Goal: Task Accomplishment & Management: Manage account settings

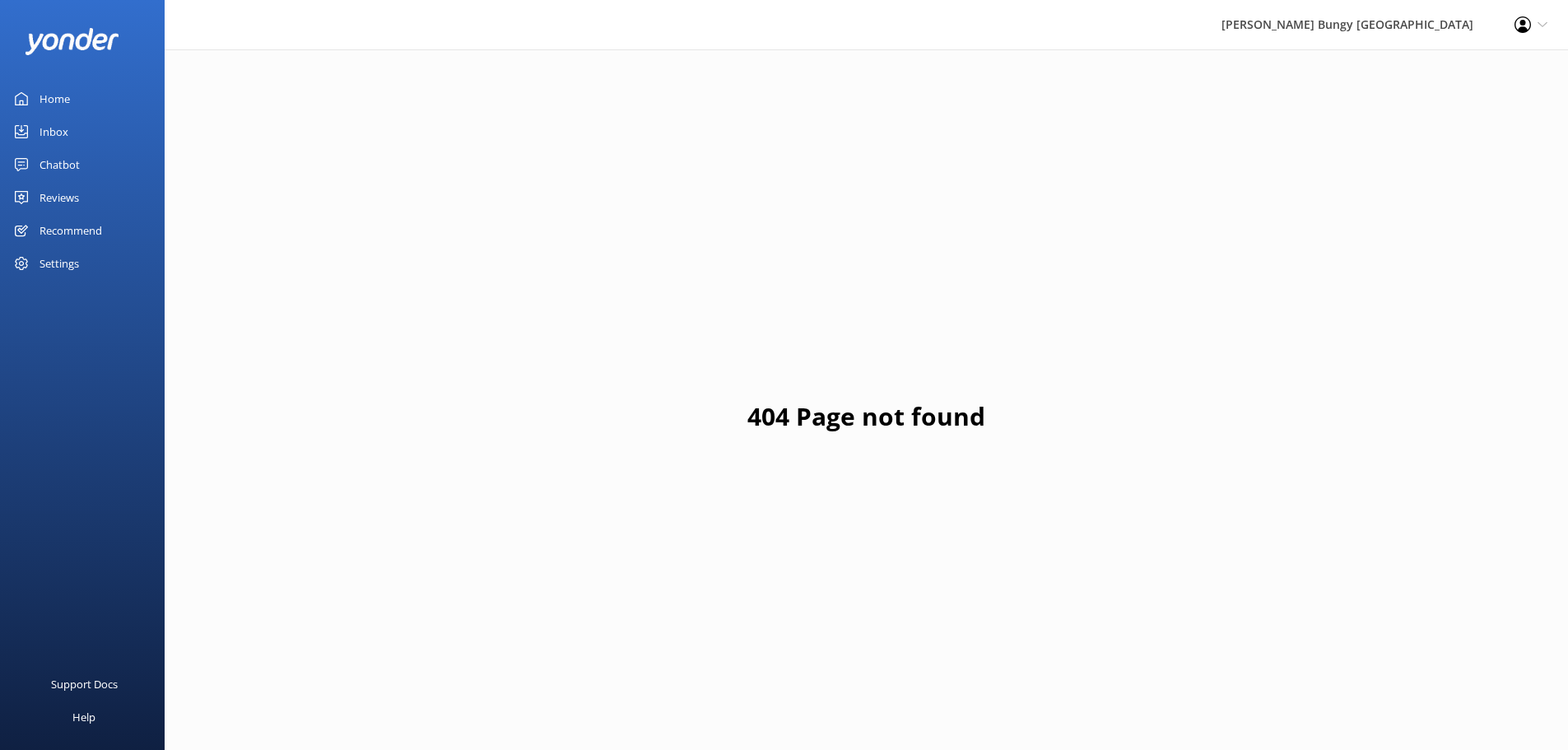
click at [72, 128] on link "Inbox" at bounding box center [82, 132] width 164 height 33
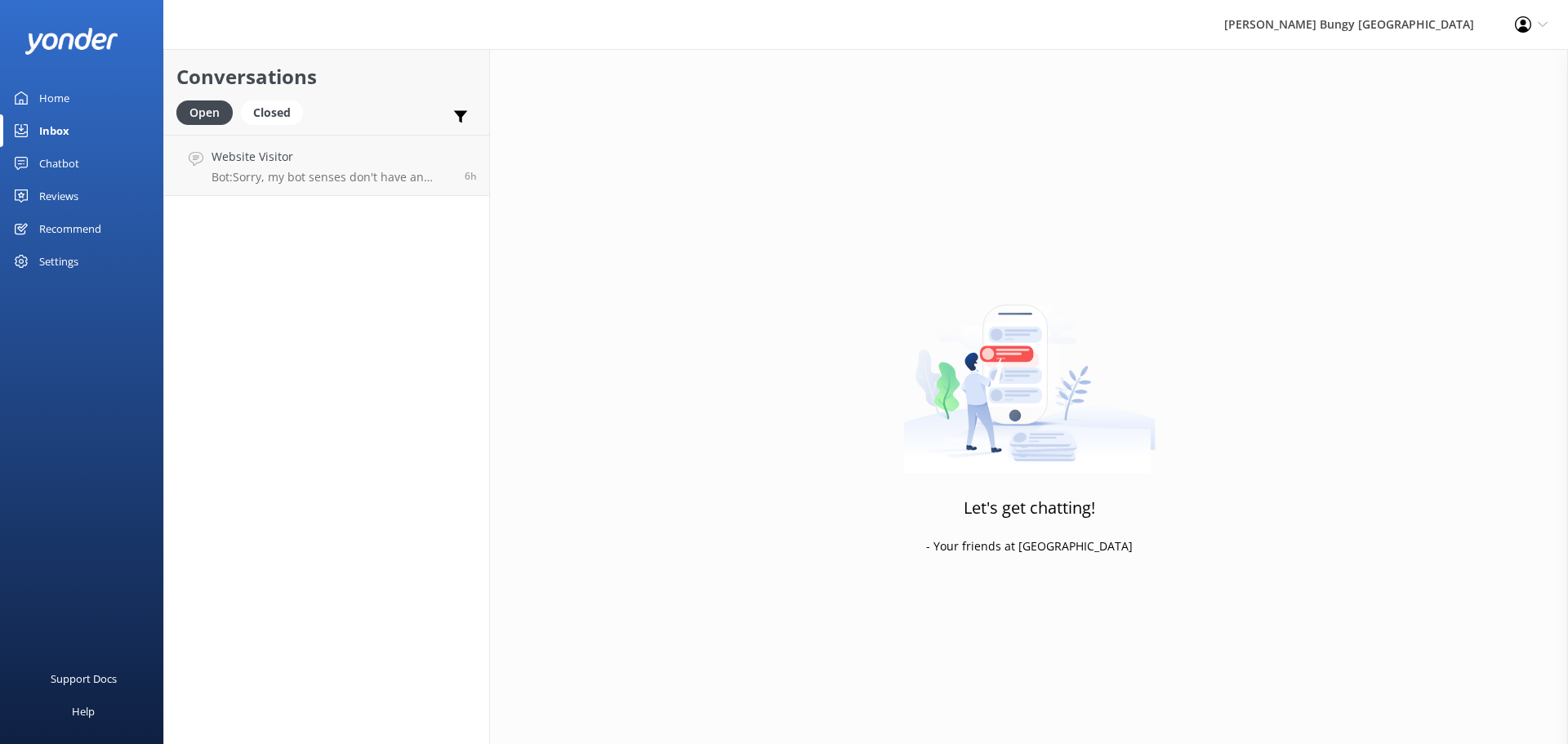
click at [71, 148] on div "Chatbot" at bounding box center [59, 163] width 40 height 32
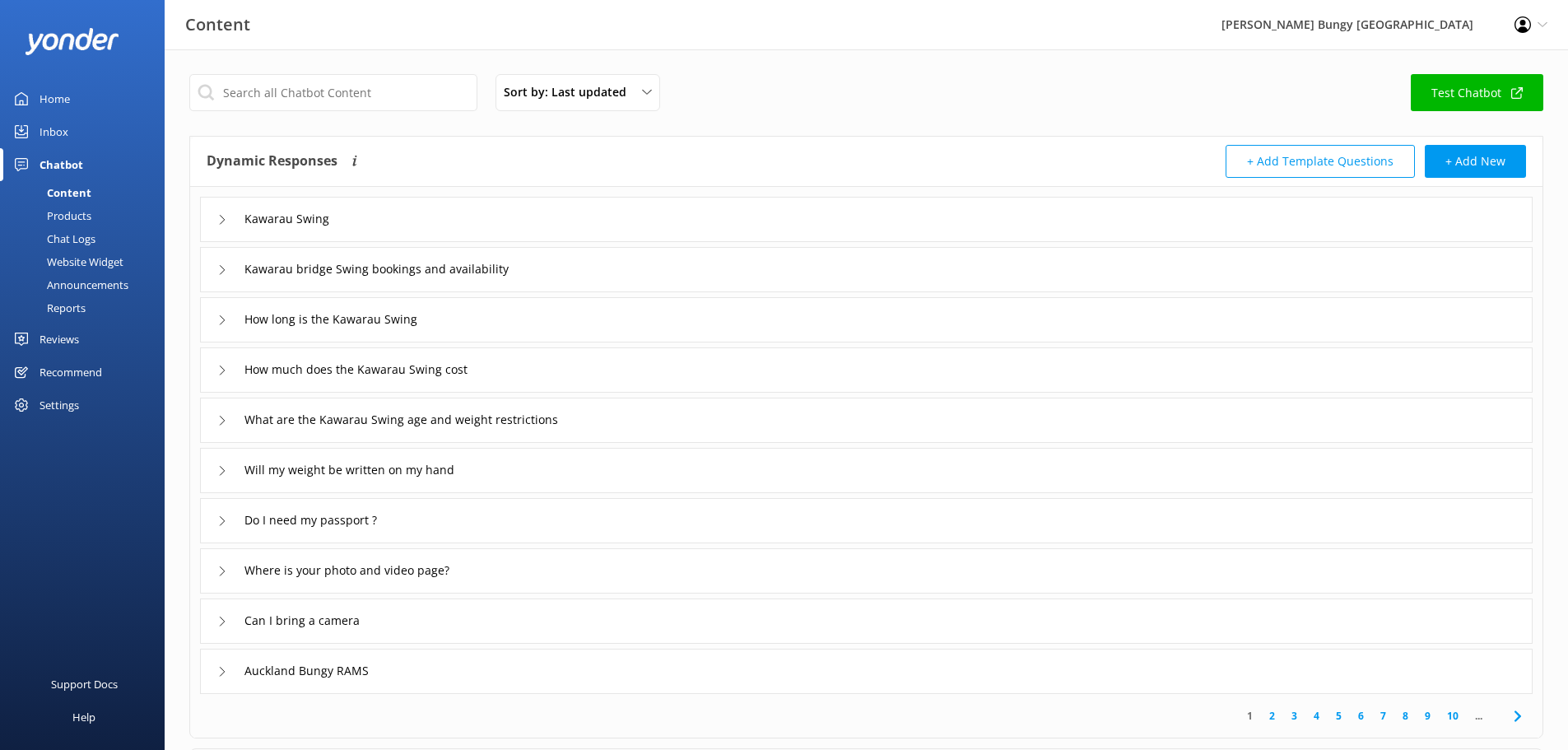
click at [83, 210] on div "Products" at bounding box center [50, 215] width 81 height 23
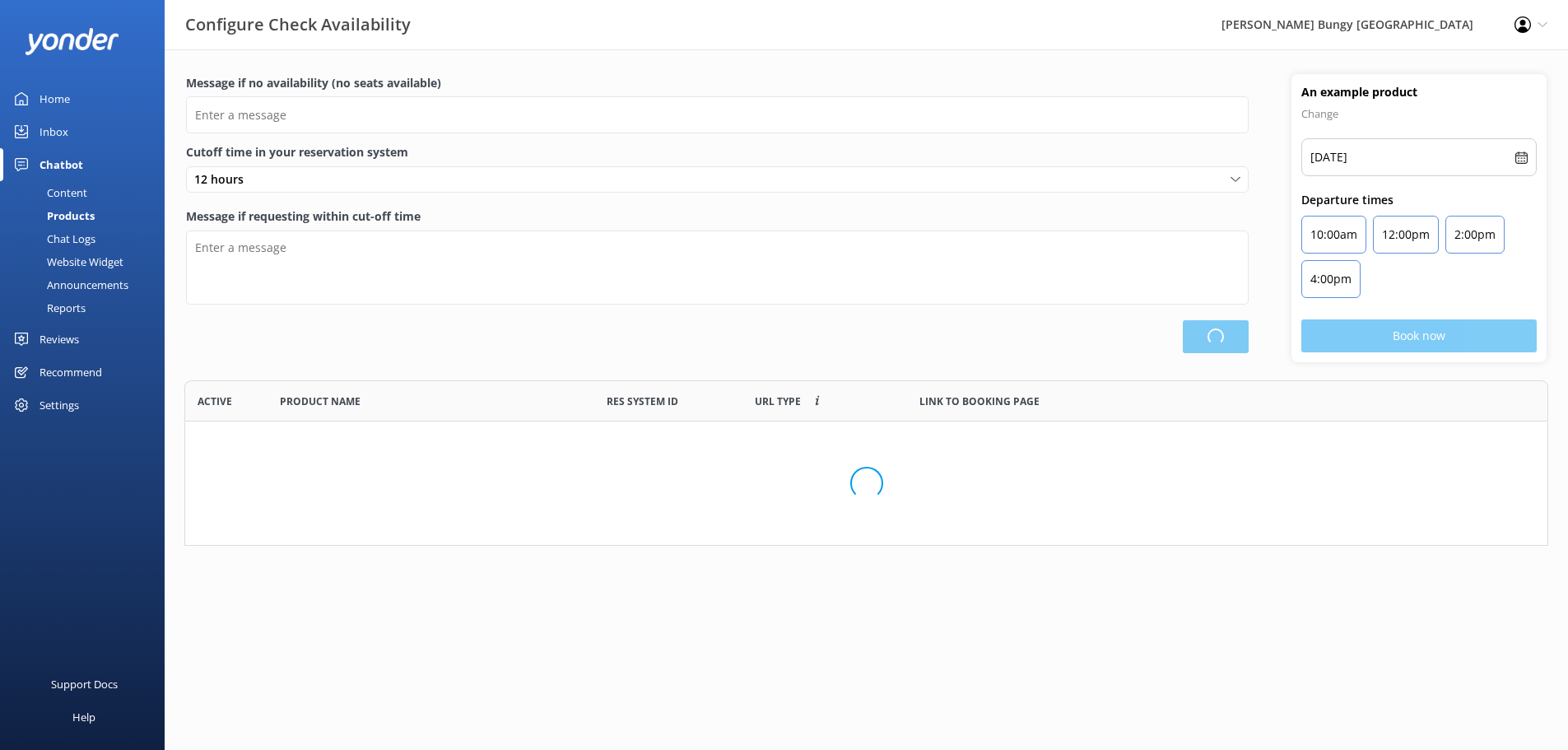
type input "There are no seats available, please check an alternative day"
type textarea "Our online booking system closes {hours} prior to departure. Please contact us …"
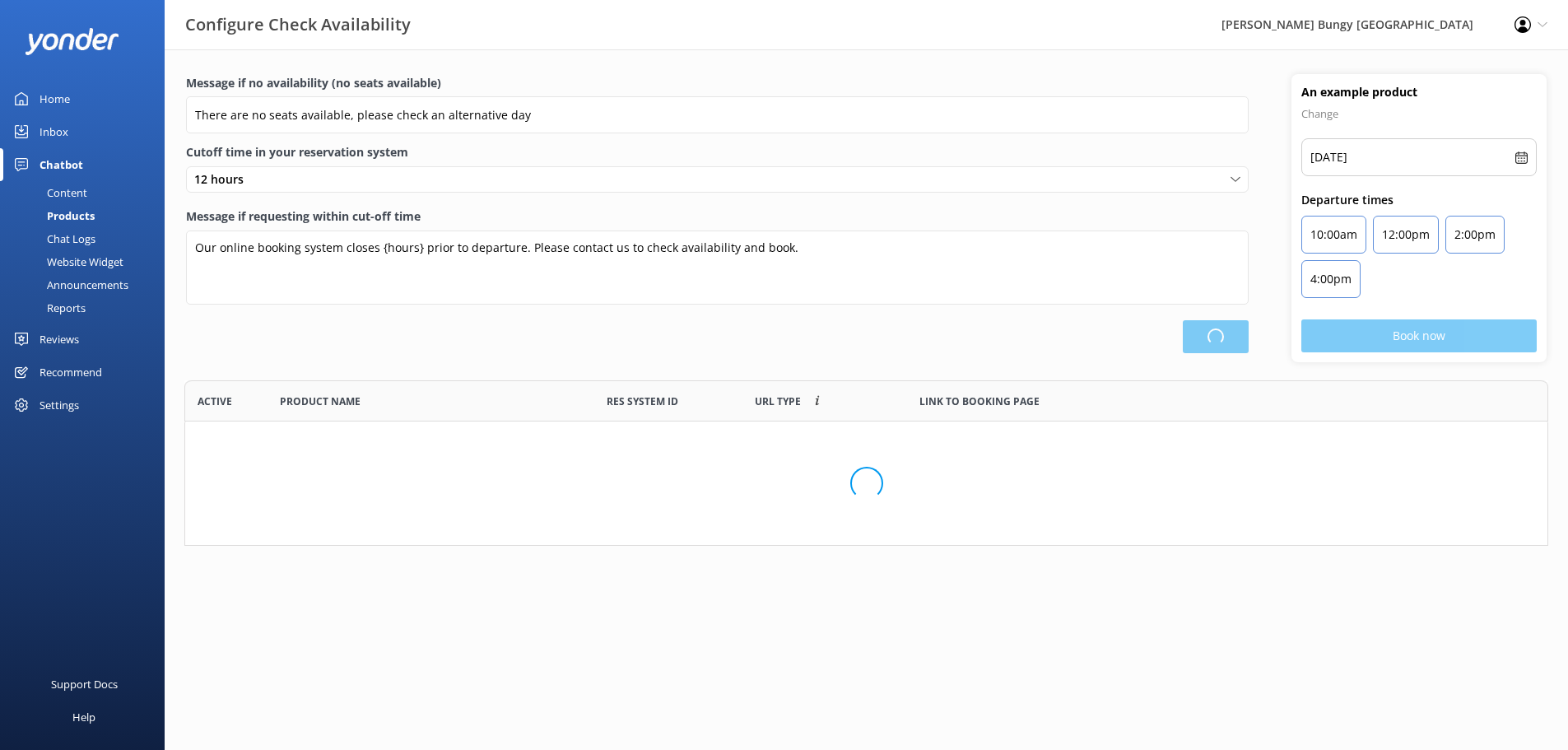
scroll to position [483, 1350]
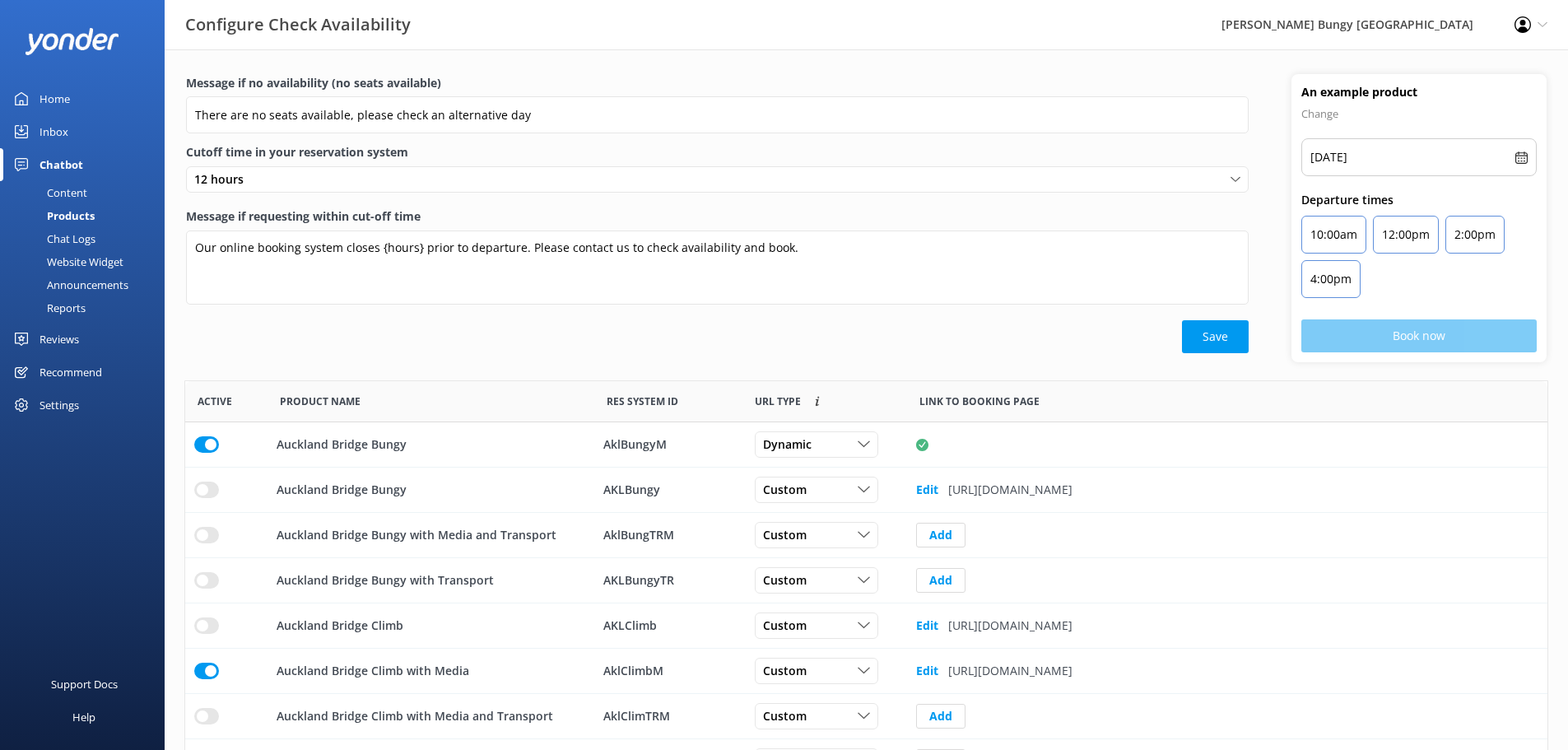
click at [92, 195] on link "Content" at bounding box center [87, 193] width 155 height 23
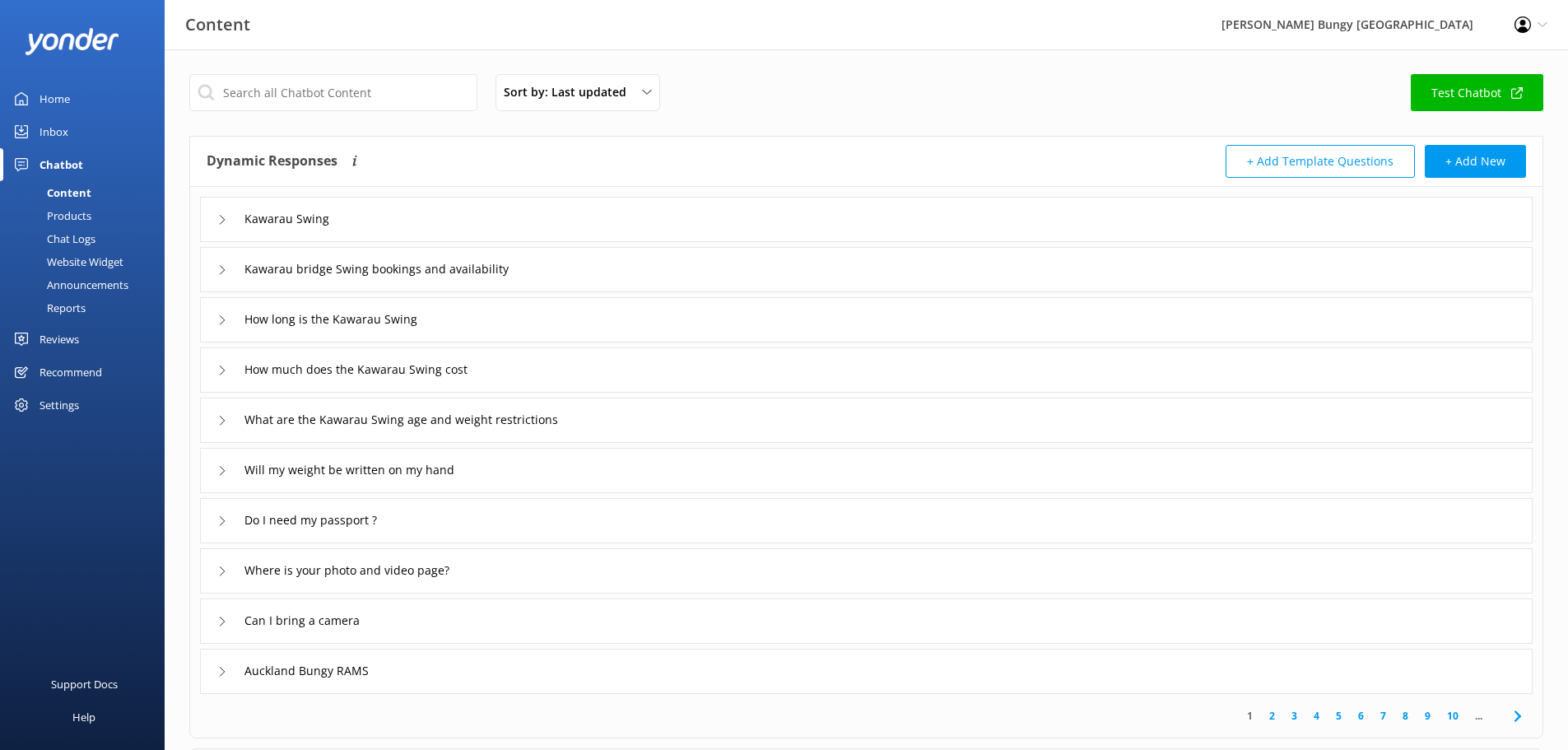
click at [319, 232] on div "Kawarau Swing" at bounding box center [273, 219] width 112 height 27
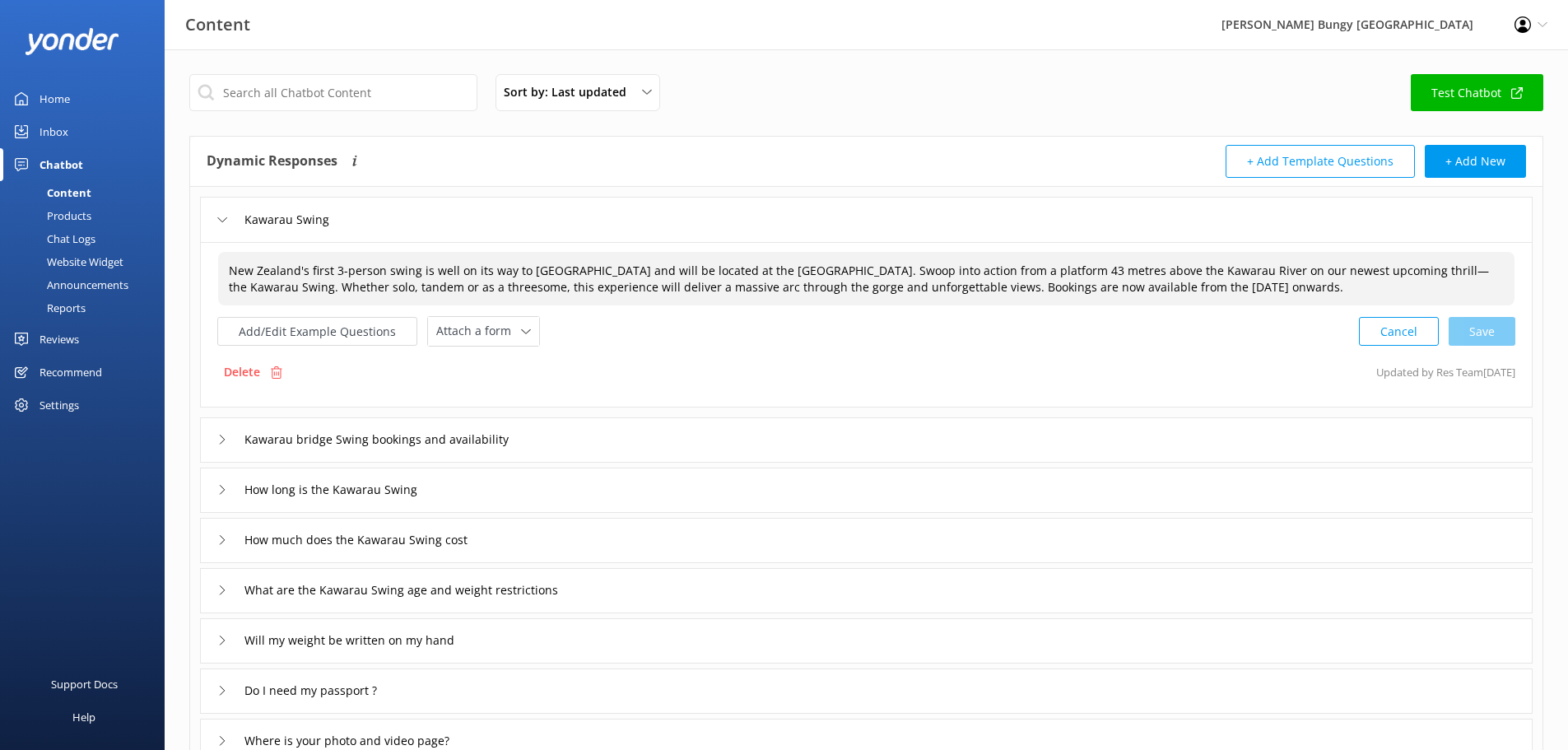
click at [1068, 291] on span "New Zealand's first 3-person swing is well on its way to [GEOGRAPHIC_DATA] and …" at bounding box center [858, 279] width 1260 height 33
drag, startPoint x: 1002, startPoint y: 286, endPoint x: 1316, endPoint y: 287, distance: 314.0
click at [1316, 287] on textarea "New Zealand's first 3-person swing is well on its way to [GEOGRAPHIC_DATA] and …" at bounding box center [866, 278] width 1295 height 52
type textarea "New Zealand's first 3-person swing is well on its way to [GEOGRAPHIC_DATA] and …"
click at [1497, 333] on div "Cancel Save" at bounding box center [1437, 331] width 157 height 31
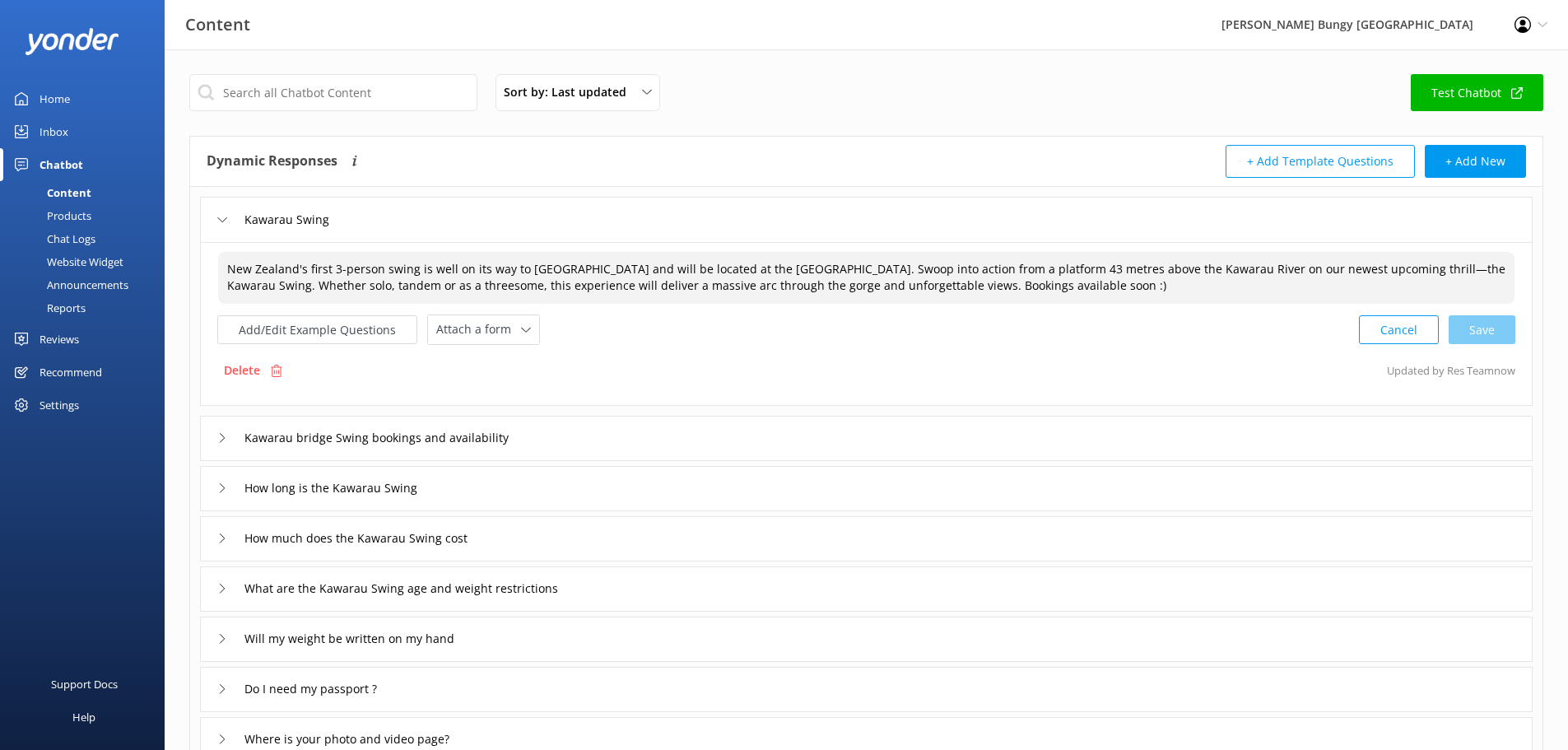
click at [1516, 334] on div "New Zealand's first 3-person swing is well on its way to [GEOGRAPHIC_DATA] and …" at bounding box center [866, 324] width 1333 height 164
